Goal: Task Accomplishment & Management: Manage account settings

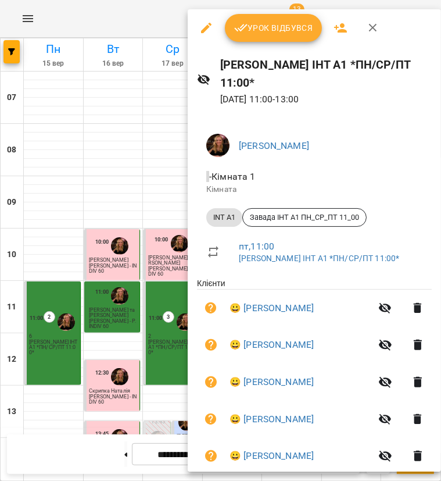
scroll to position [174, 0]
click at [272, 30] on span "Урок відбувся" at bounding box center [273, 28] width 79 height 14
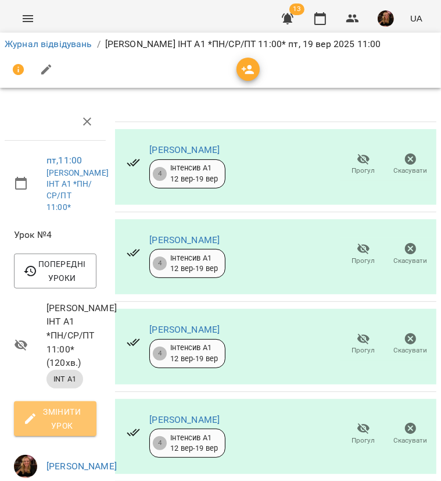
click at [70, 421] on span "Змінити урок" at bounding box center [55, 419] width 64 height 28
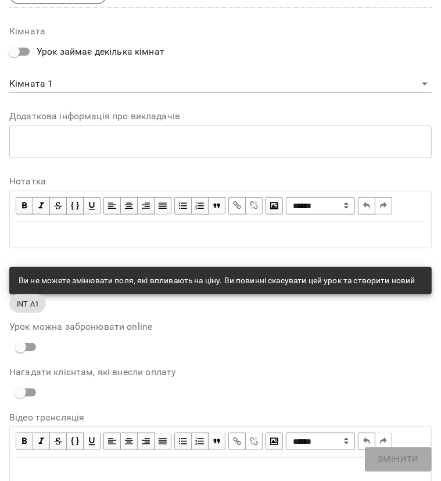
scroll to position [538, 0]
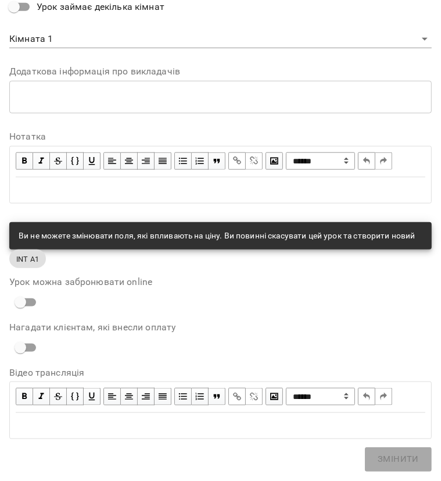
click at [140, 427] on div "Edit text" at bounding box center [221, 426] width 410 height 14
click at [77, 183] on div "Edit text" at bounding box center [221, 190] width 410 height 14
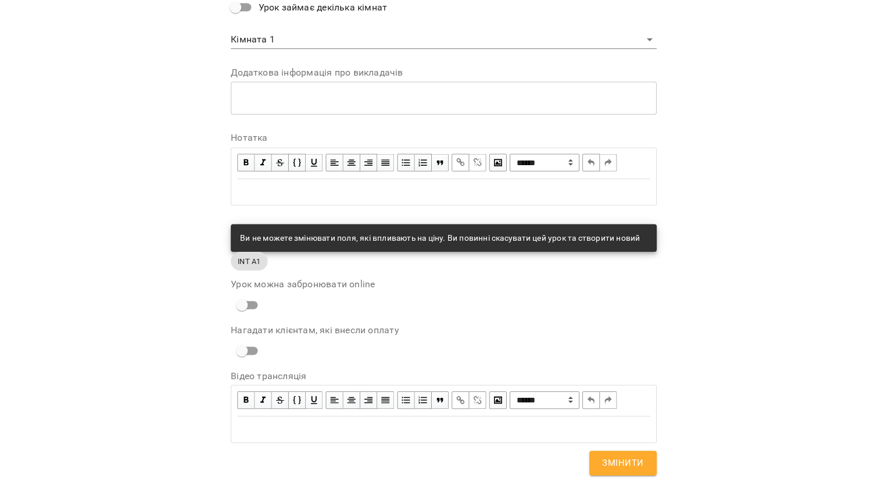
scroll to position [587, 0]
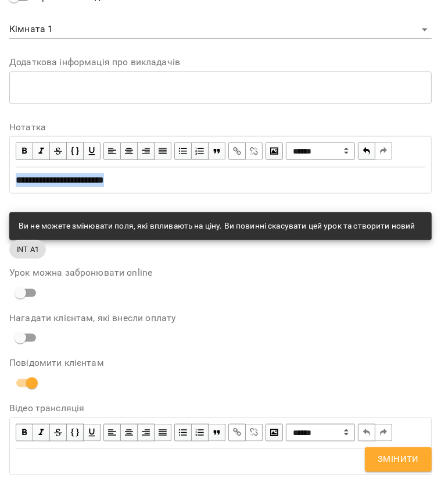
drag, startPoint x: 141, startPoint y: 175, endPoint x: -3, endPoint y: 176, distance: 143.6
click at [0, 176] on html "For Business 13 UA Журнал відвідувань / Завада А. ІНТ А1 *ПН/СР/ПТ 11:00* пт, 1…" at bounding box center [220, 333] width 441 height 666
click at [28, 148] on span "button" at bounding box center [24, 151] width 13 height 13
click at [402, 456] on span "Змінити" at bounding box center [398, 459] width 41 height 15
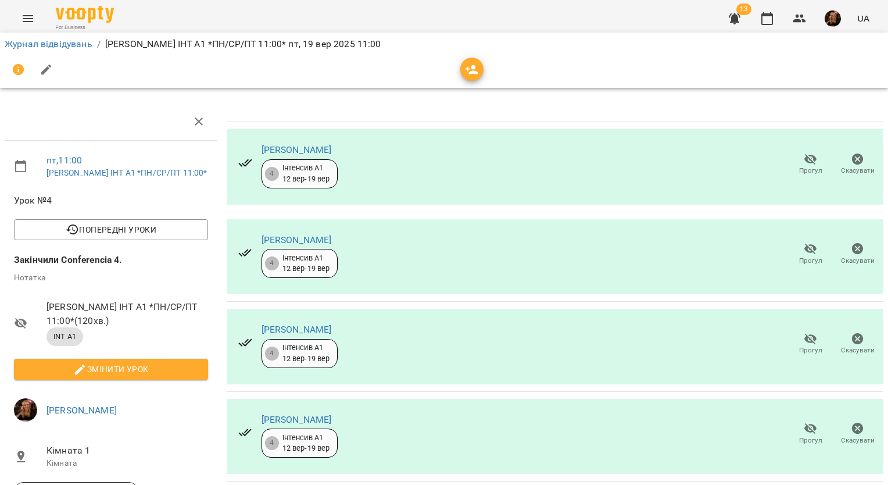
click at [441, 253] on span "Прогул" at bounding box center [810, 253] width 33 height 23
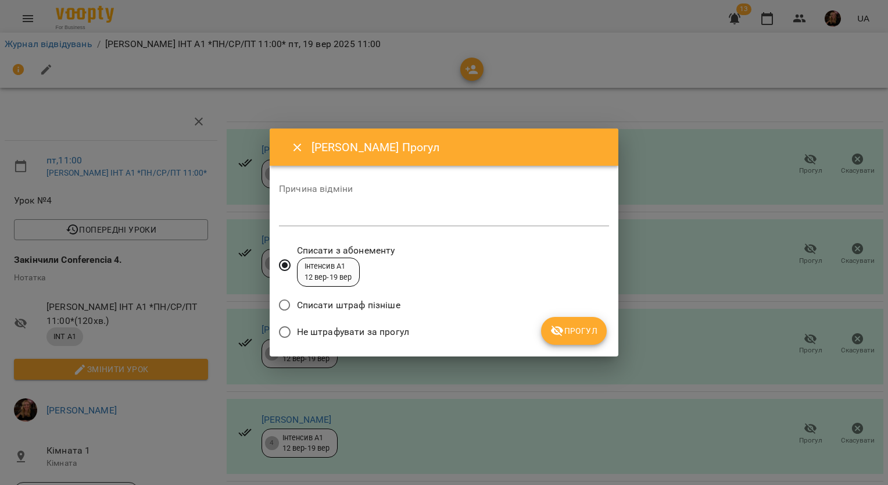
click at [390, 330] on span "Не штрафувати за прогул" at bounding box center [353, 332] width 112 height 14
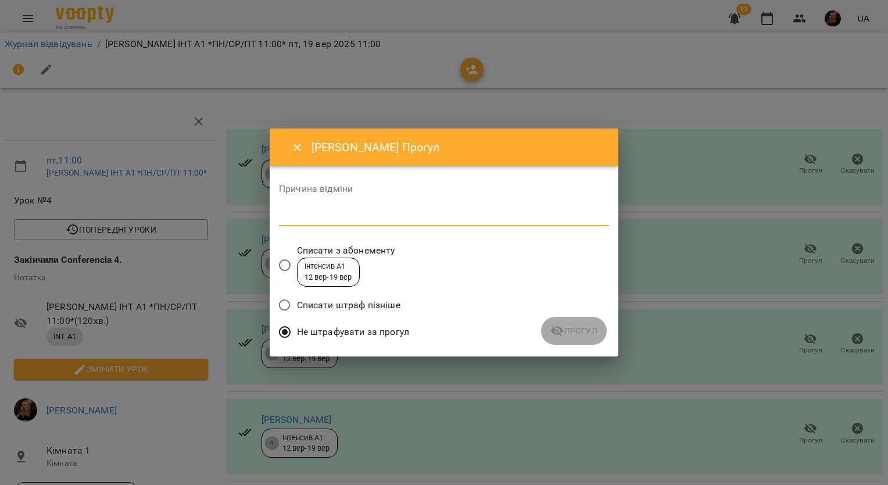
click at [441, 213] on textarea at bounding box center [444, 216] width 330 height 11
click at [441, 324] on span "Прогул" at bounding box center [574, 331] width 47 height 14
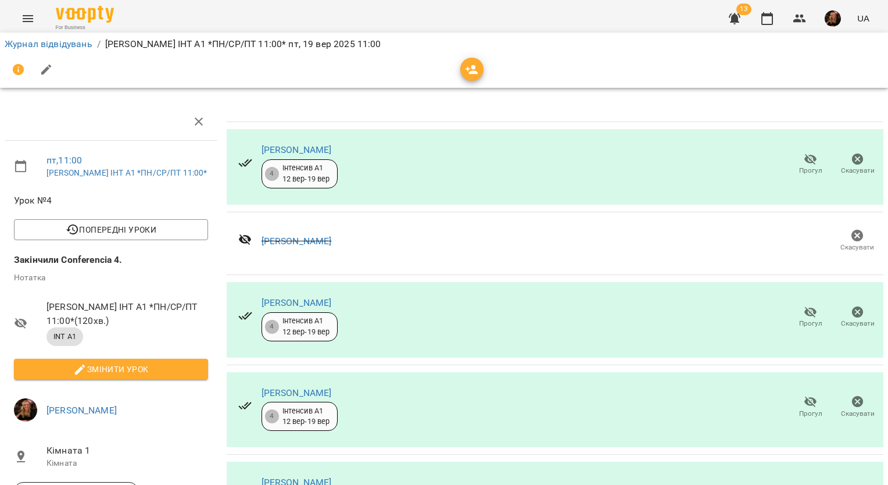
click at [441, 311] on icon "button" at bounding box center [811, 312] width 13 height 11
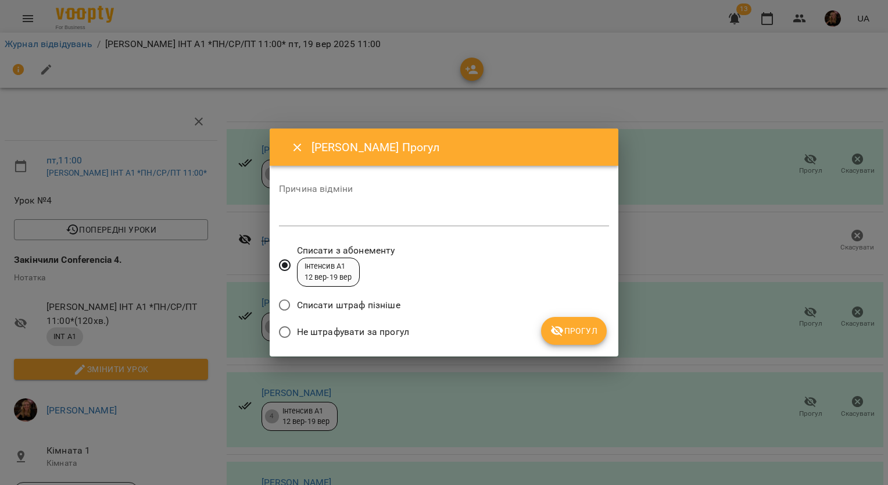
click at [400, 330] on span "Не штрафувати за прогул" at bounding box center [353, 332] width 112 height 14
click at [381, 215] on textarea at bounding box center [444, 216] width 330 height 11
click at [441, 329] on span "Прогул" at bounding box center [574, 331] width 47 height 14
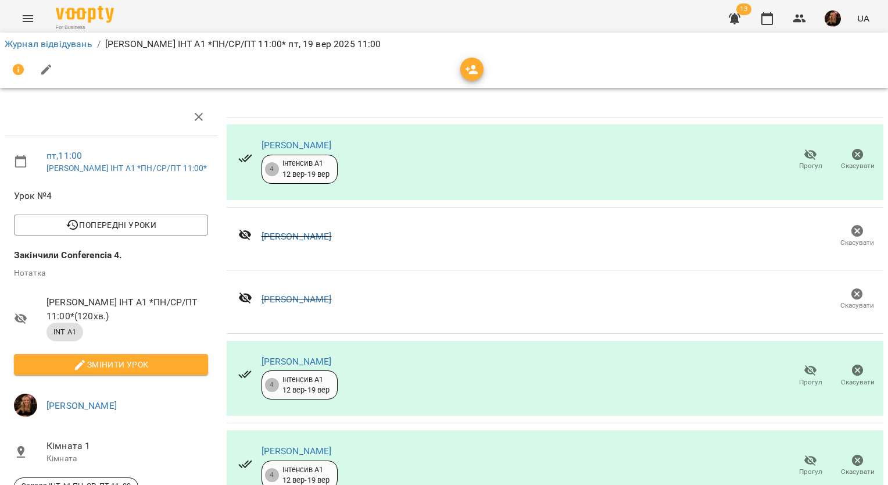
scroll to position [140, 0]
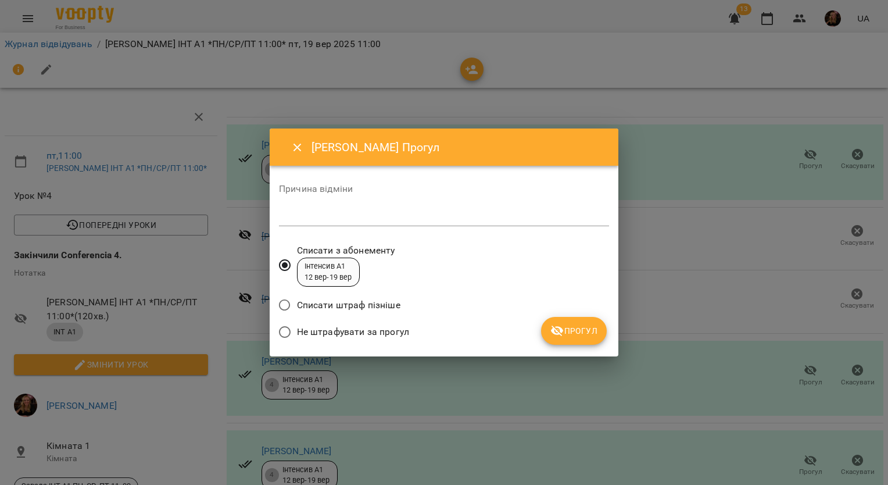
click at [371, 220] on textarea at bounding box center [444, 216] width 330 height 11
click at [441, 327] on span "Прогул" at bounding box center [574, 331] width 47 height 14
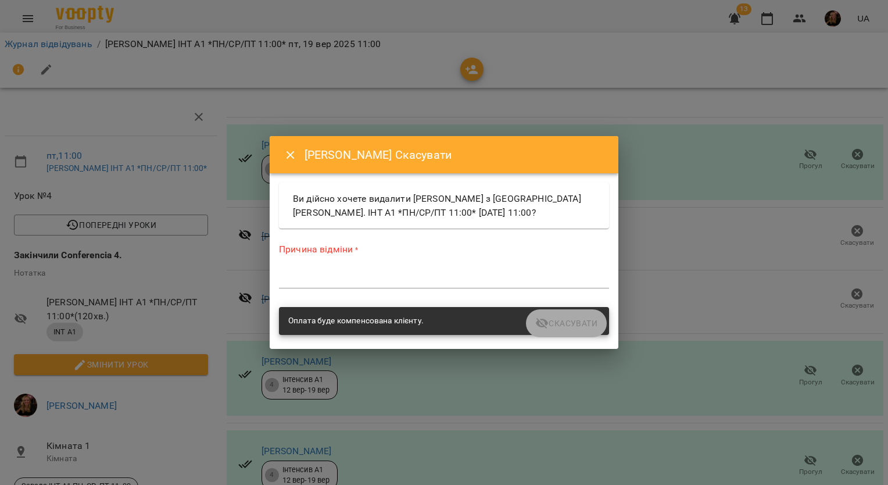
click at [289, 157] on icon "Close" at bounding box center [291, 155] width 8 height 8
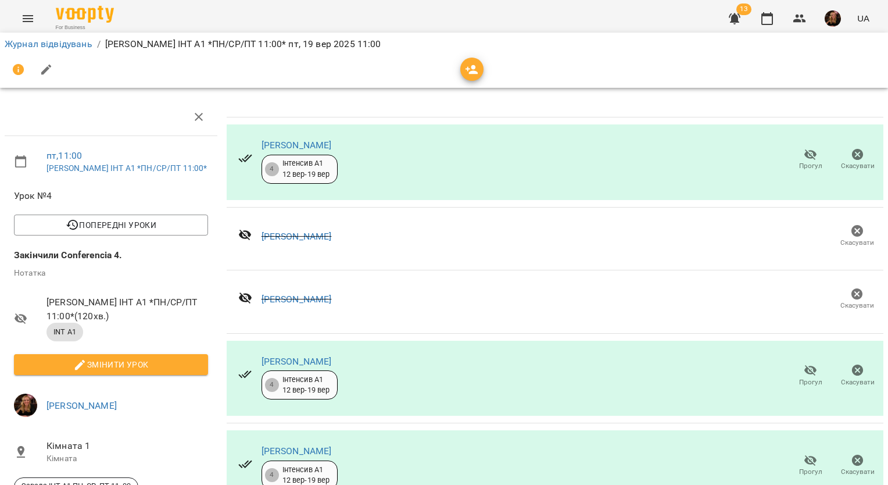
click at [441, 15] on icon "button" at bounding box center [768, 18] width 12 height 13
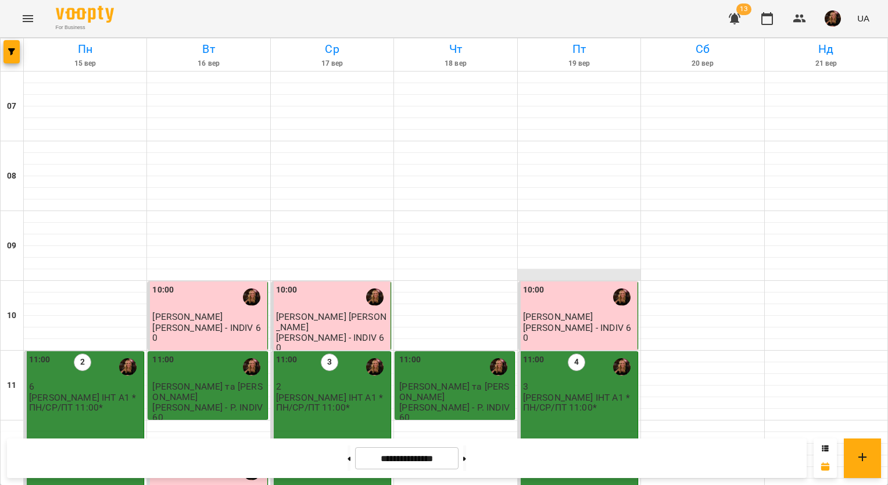
scroll to position [116, 0]
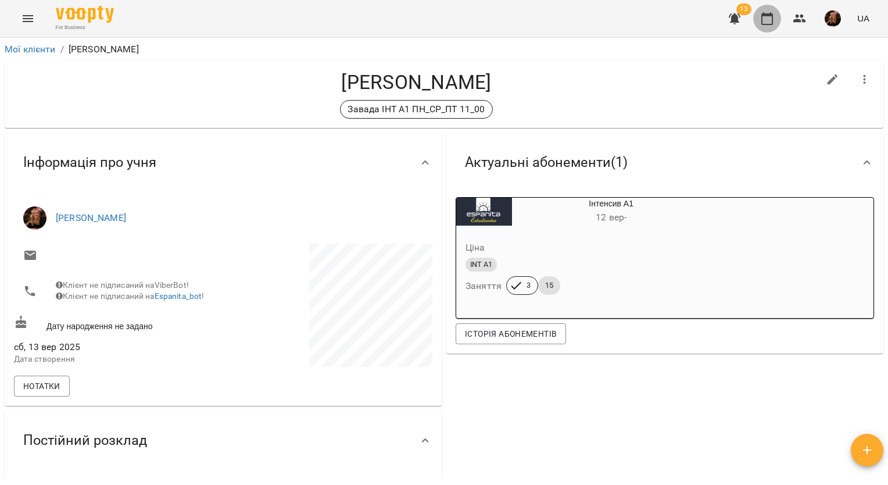
click at [766, 22] on icon "button" at bounding box center [767, 19] width 14 height 14
